Goal: Transaction & Acquisition: Obtain resource

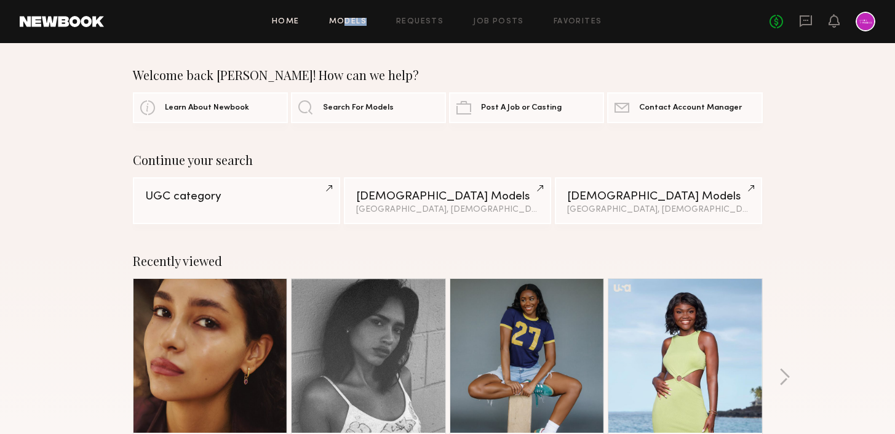
click at [343, 25] on div "Home Models Requests Job Posts Favorites Sign Out No fees up to $5,000" at bounding box center [489, 22] width 771 height 20
click at [346, 22] on link "Models" at bounding box center [348, 22] width 38 height 8
click at [357, 20] on link "Models" at bounding box center [348, 22] width 38 height 8
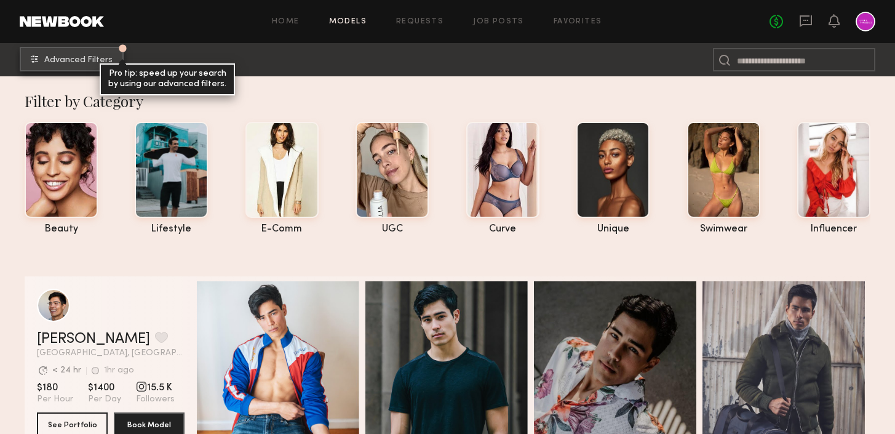
click at [74, 66] on button "Advanced Filters Pro tip: speed up your search by using our advanced filters." at bounding box center [72, 59] width 104 height 25
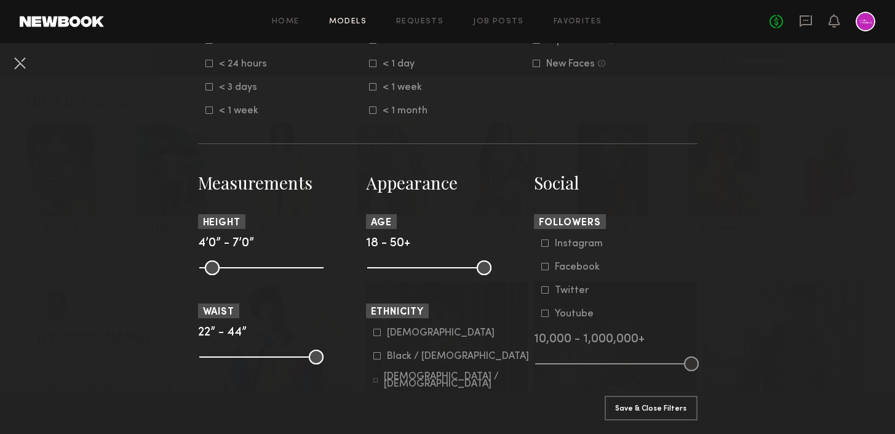
scroll to position [424, 0]
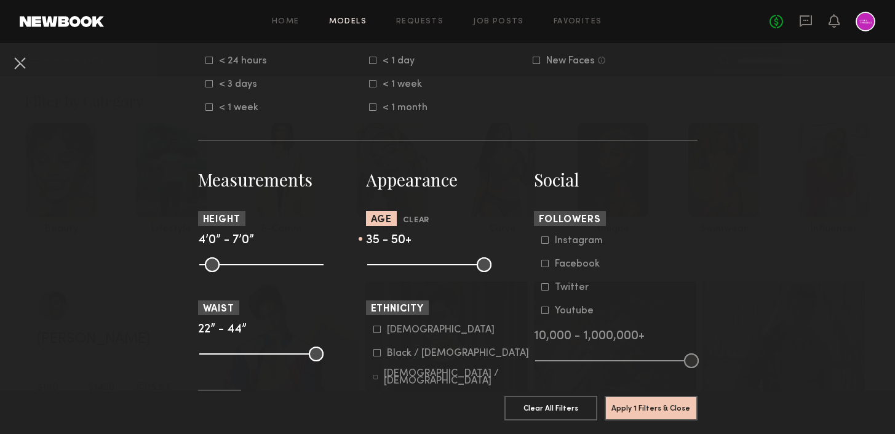
type input "**"
drag, startPoint x: 371, startPoint y: 268, endPoint x: 431, endPoint y: 264, distance: 59.7
click at [432, 265] on input "range" at bounding box center [429, 264] width 124 height 15
click at [656, 408] on button "Apply 1 Filters & Close" at bounding box center [651, 407] width 93 height 25
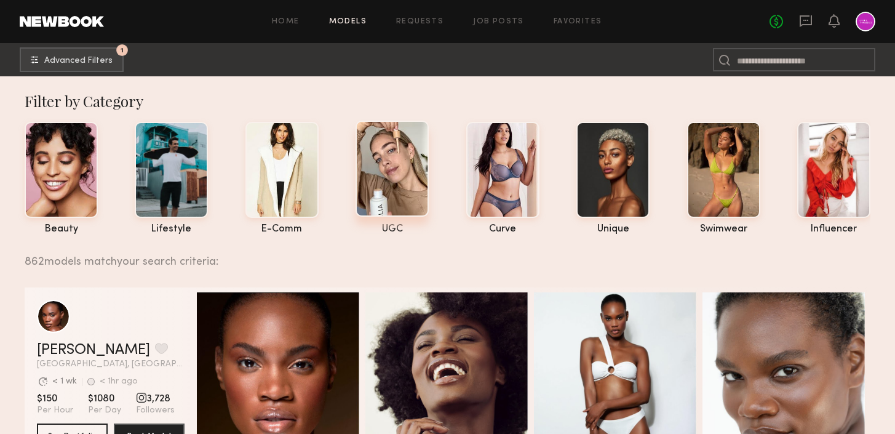
click at [399, 188] on div at bounding box center [391, 169] width 73 height 96
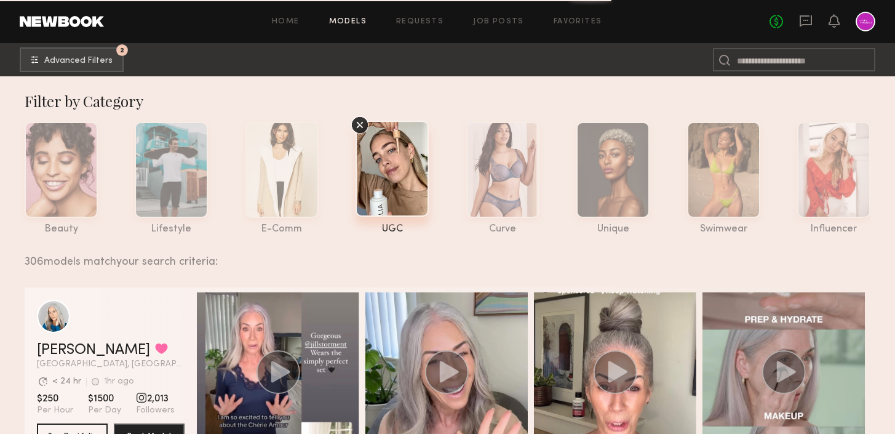
click at [359, 123] on icon at bounding box center [360, 125] width 18 height 18
